Goal: Task Accomplishment & Management: Use online tool/utility

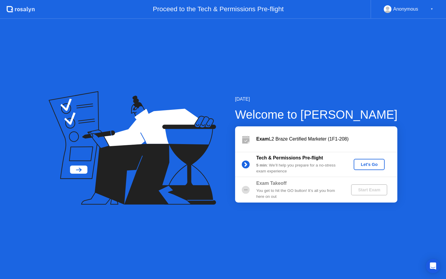
click at [378, 162] on div "Let's Go" at bounding box center [369, 164] width 26 height 5
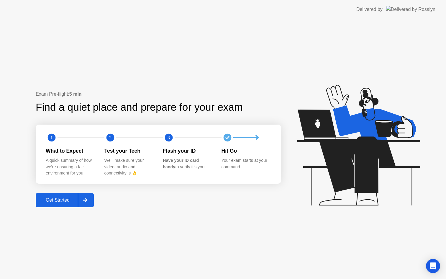
click at [63, 202] on div "Get Started" at bounding box center [57, 199] width 40 height 5
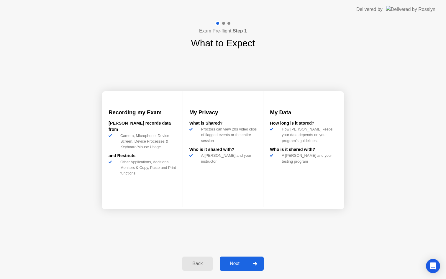
click at [240, 263] on div "Next" at bounding box center [235, 263] width 26 height 5
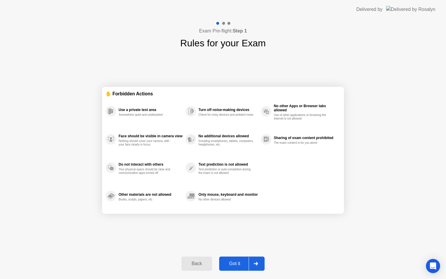
click at [234, 266] on div "Got it" at bounding box center [235, 263] width 28 height 5
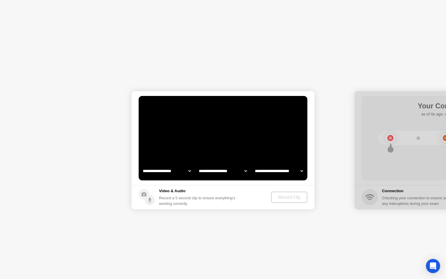
select select "**********"
select select "*******"
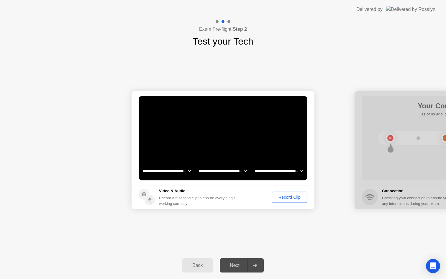
click at [292, 197] on div "Record Clip" at bounding box center [290, 197] width 32 height 5
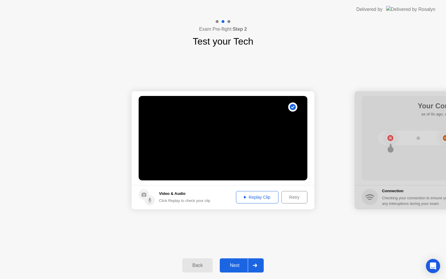
click at [270, 163] on video at bounding box center [223, 138] width 169 height 84
click at [257, 198] on div "Replay Clip" at bounding box center [257, 197] width 38 height 5
click at [229, 267] on div "Next" at bounding box center [235, 265] width 26 height 5
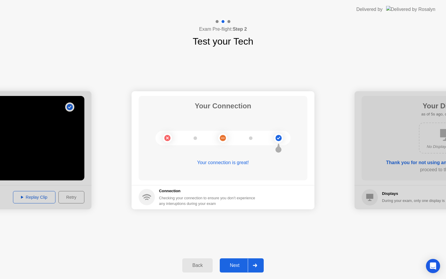
click at [234, 265] on div "Next" at bounding box center [235, 265] width 26 height 5
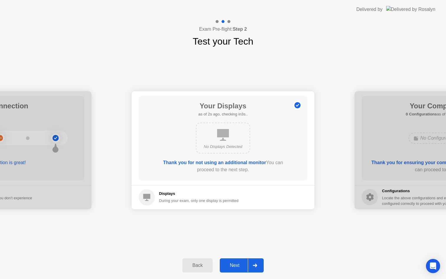
click at [234, 265] on div "Next" at bounding box center [235, 265] width 26 height 5
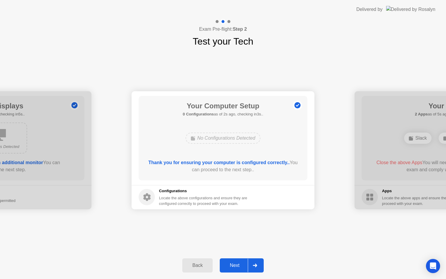
click at [234, 265] on div "Next" at bounding box center [235, 265] width 26 height 5
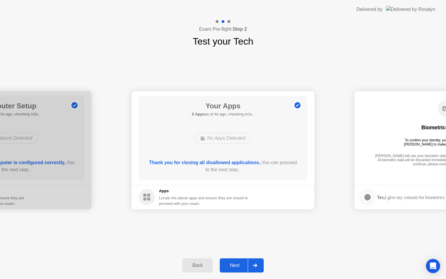
click at [234, 265] on div "Next" at bounding box center [235, 265] width 26 height 5
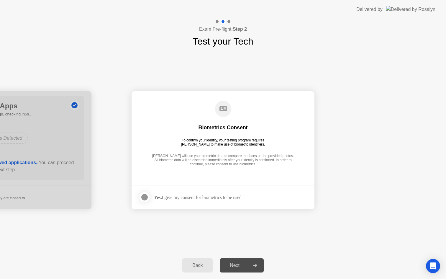
click at [234, 265] on div "Next" at bounding box center [235, 265] width 26 height 5
click at [148, 193] on label at bounding box center [146, 197] width 15 height 12
click at [229, 260] on button "Next" at bounding box center [242, 265] width 44 height 14
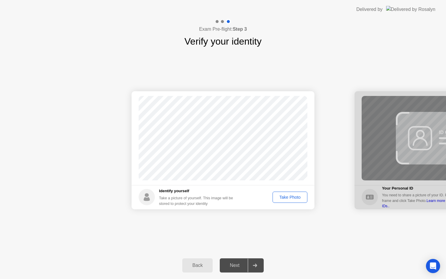
click at [286, 196] on div "Take Photo" at bounding box center [290, 197] width 31 height 5
click at [240, 263] on div "Next" at bounding box center [235, 265] width 26 height 5
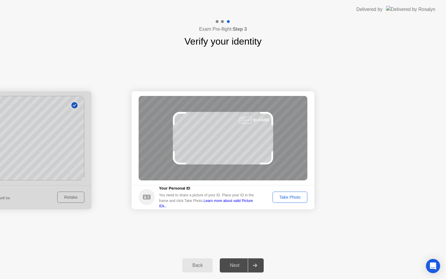
click at [288, 193] on button "Take Photo" at bounding box center [290, 197] width 35 height 11
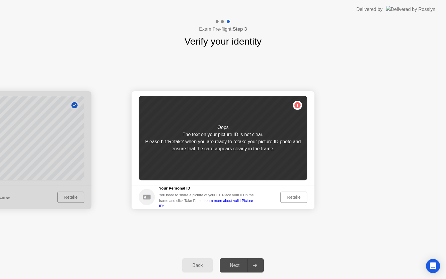
click at [290, 195] on div "Retake" at bounding box center [293, 197] width 23 height 5
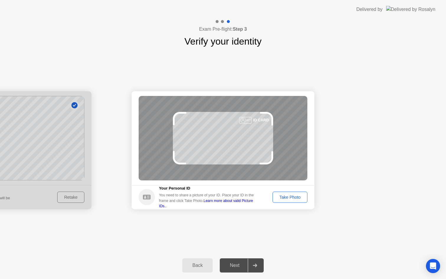
click at [285, 195] on div "Take Photo" at bounding box center [290, 197] width 31 height 5
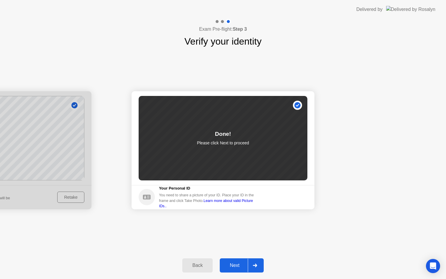
click at [241, 261] on button "Next" at bounding box center [242, 265] width 44 height 14
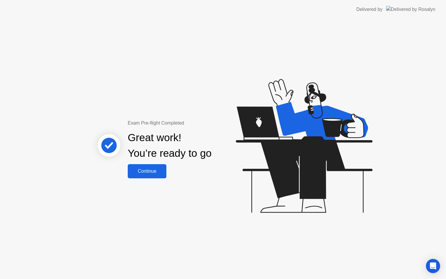
click at [154, 176] on button "Continue" at bounding box center [147, 171] width 39 height 14
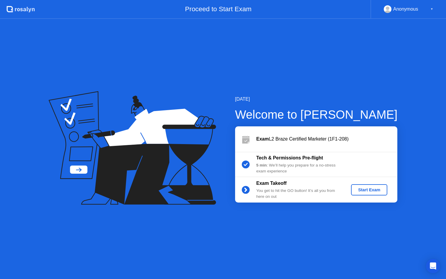
click at [418, 11] on div "Anonymous" at bounding box center [405, 9] width 25 height 8
click at [408, 9] on div "Anonymous" at bounding box center [405, 9] width 25 height 8
click at [431, 9] on div "▼" at bounding box center [432, 9] width 3 height 8
click at [367, 191] on div "Start Exam" at bounding box center [370, 189] width 32 height 5
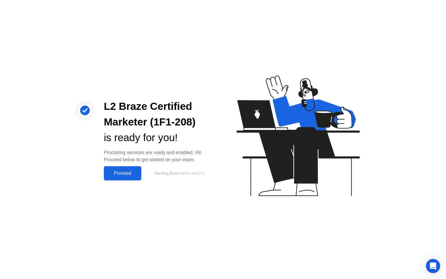
click at [130, 172] on div "Proceed" at bounding box center [123, 173] width 34 height 5
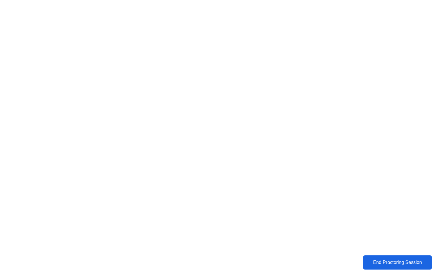
click at [406, 265] on div "End Proctoring Session" at bounding box center [397, 262] width 65 height 5
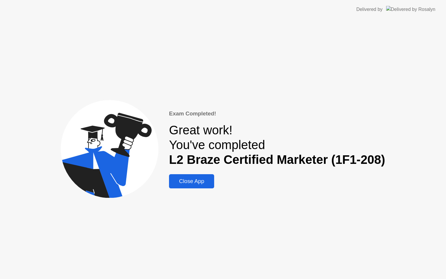
click at [193, 182] on div "Close App" at bounding box center [192, 181] width 42 height 6
